Goal: Transaction & Acquisition: Purchase product/service

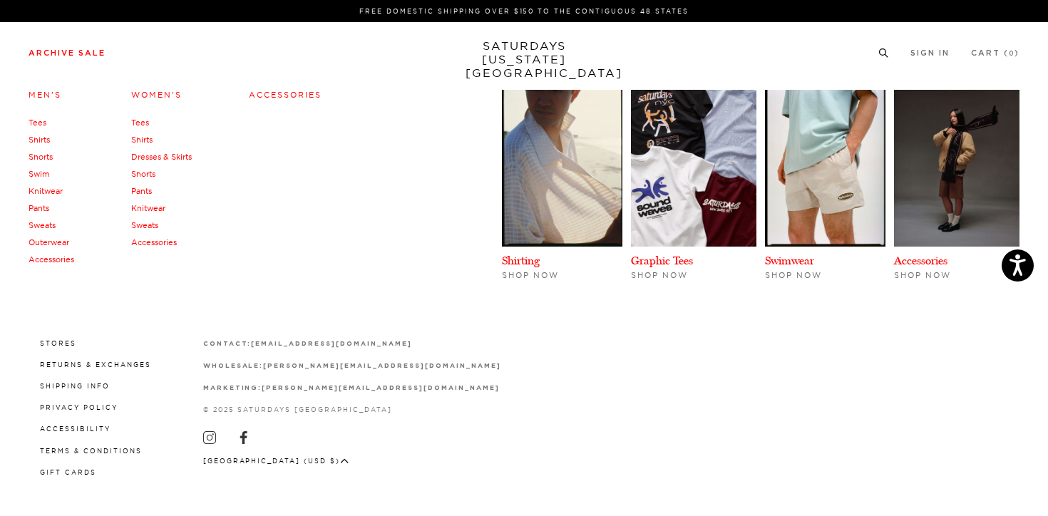
click at [284, 93] on link "Accessories" at bounding box center [285, 95] width 73 height 10
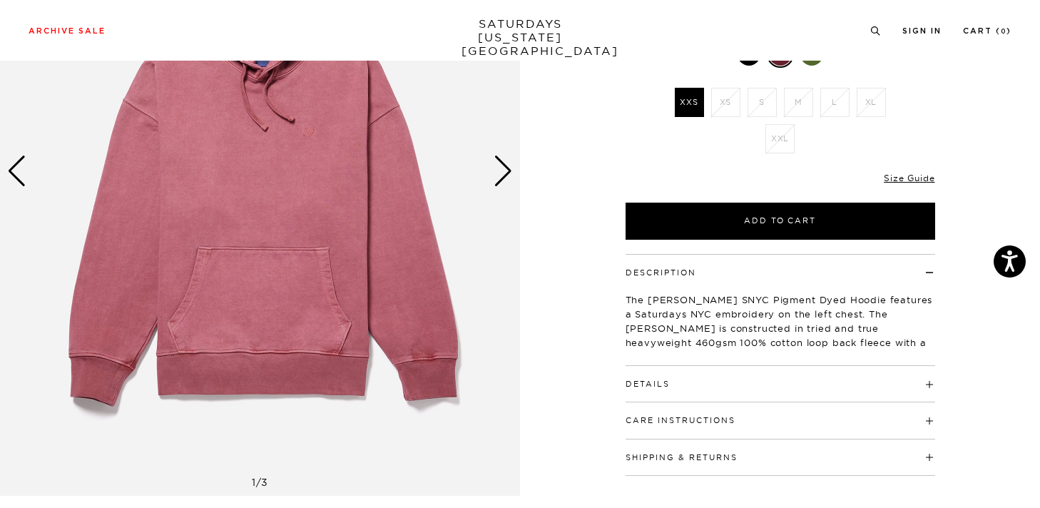
scroll to position [227, 0]
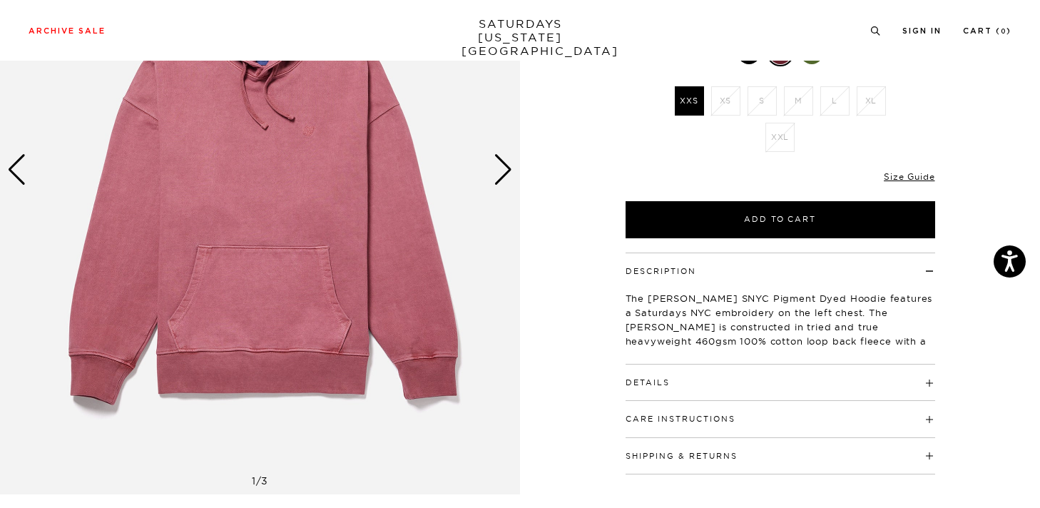
click at [712, 379] on h4 "Details" at bounding box center [779, 376] width 309 height 24
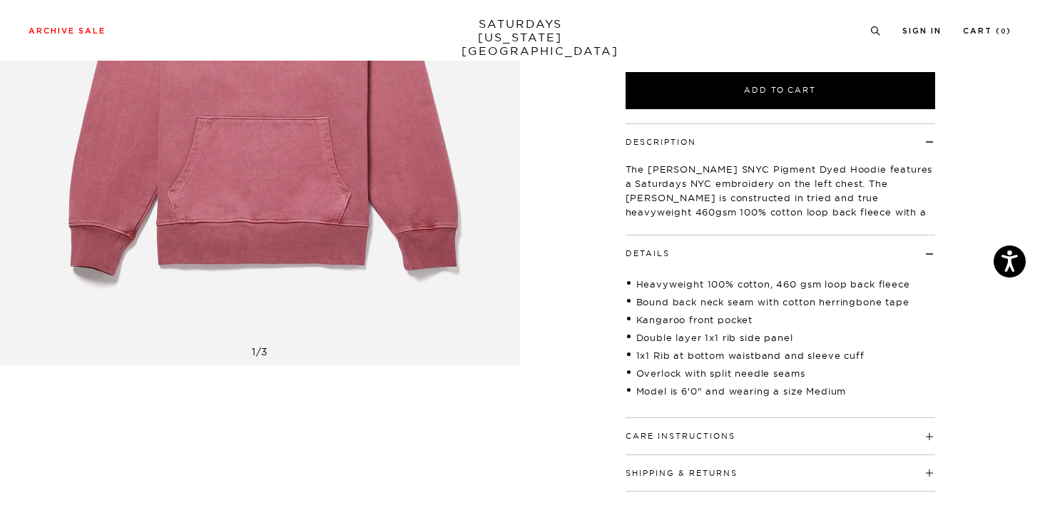
scroll to position [396, 0]
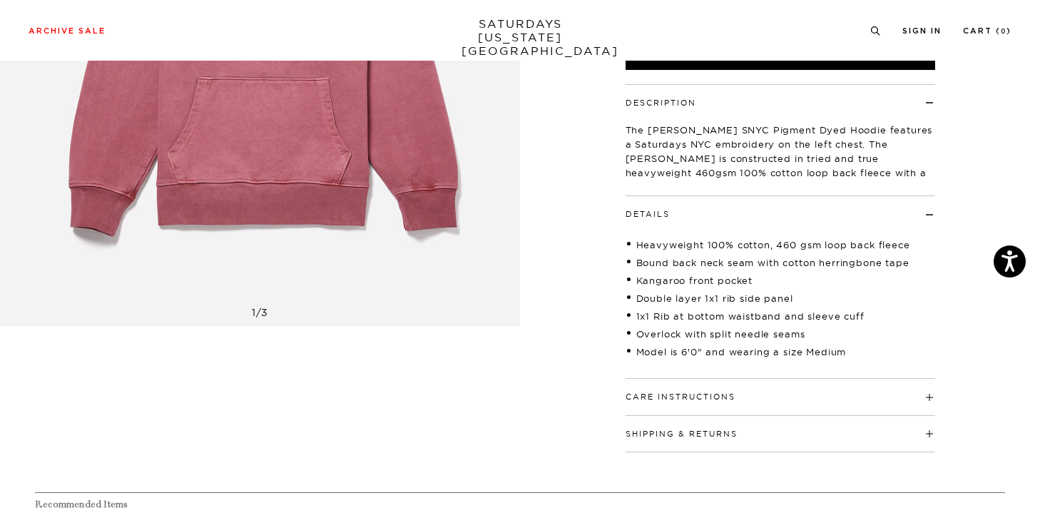
click at [738, 394] on h4 "Care Instructions" at bounding box center [779, 391] width 309 height 24
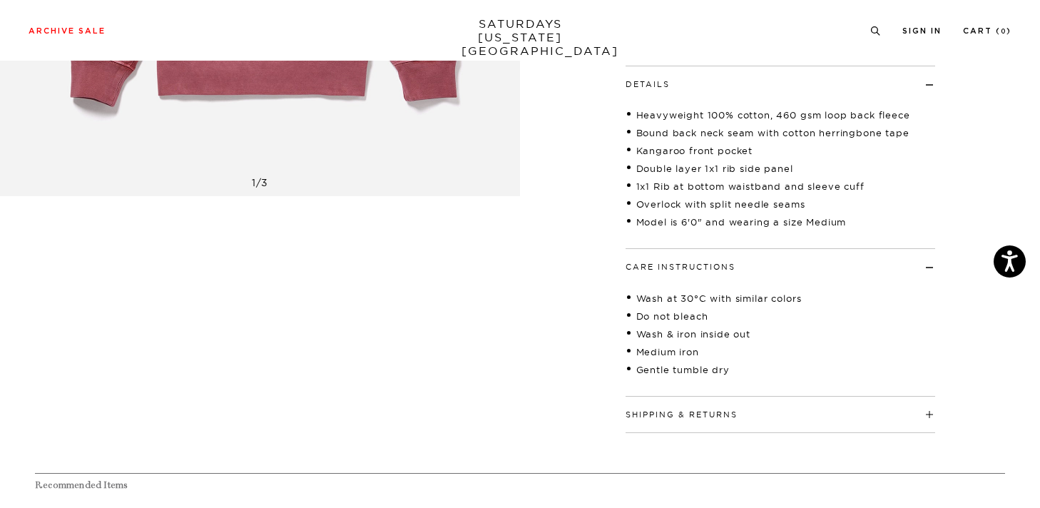
click at [729, 406] on h4 "Shipping & Returns" at bounding box center [779, 408] width 309 height 24
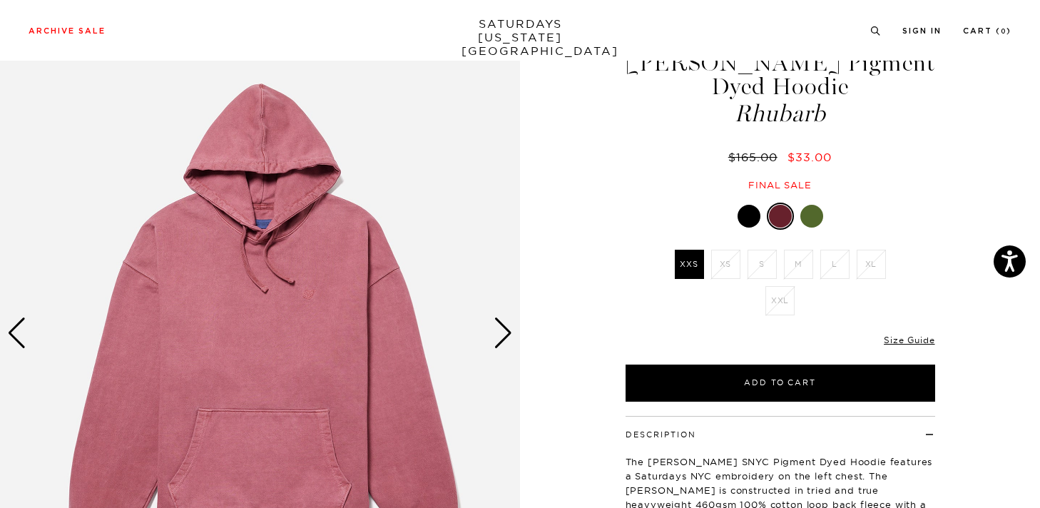
scroll to position [61, 0]
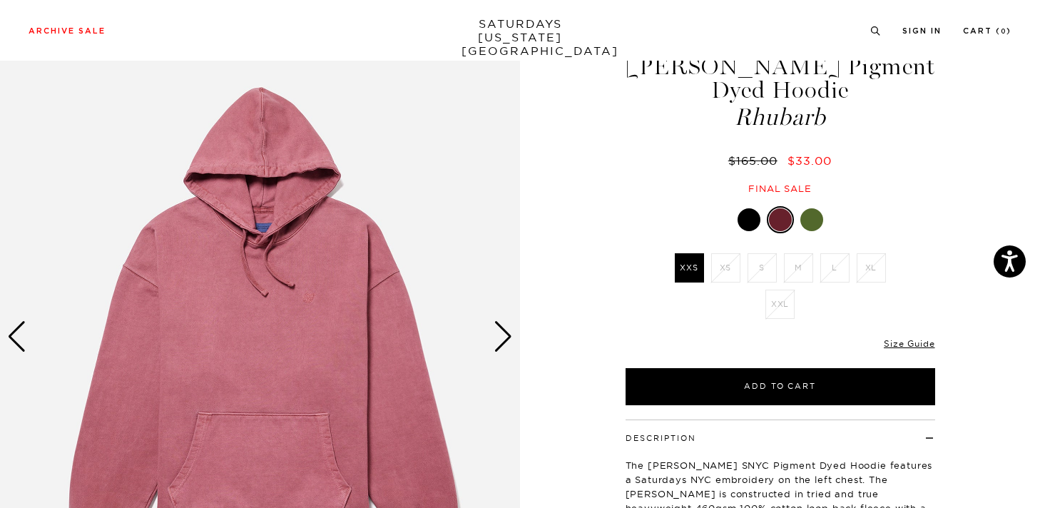
click at [909, 334] on div "Only 0 Left Size Guide" at bounding box center [779, 348] width 309 height 39
click at [910, 345] on link "Size Guide" at bounding box center [908, 343] width 51 height 11
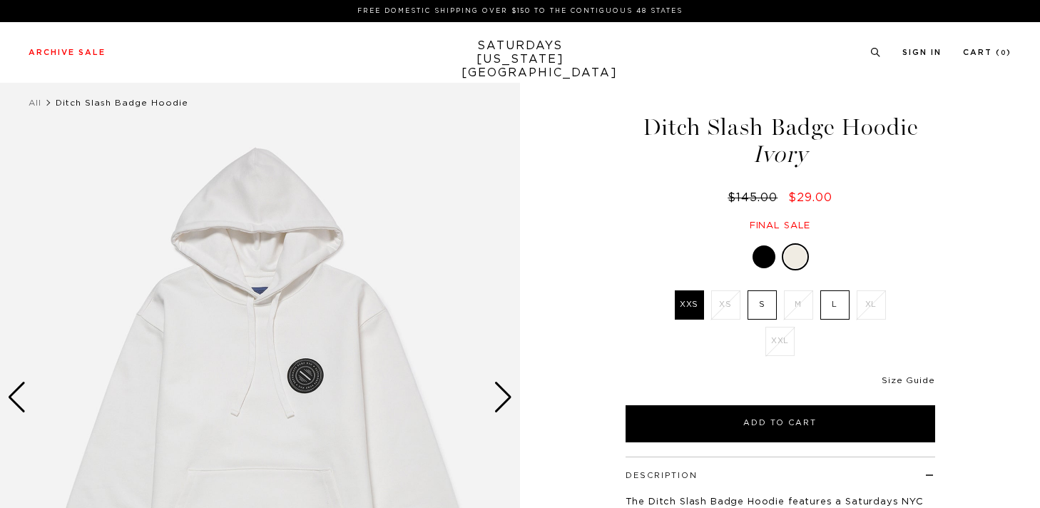
click at [897, 382] on link "Size Guide" at bounding box center [907, 380] width 53 height 9
